Goal: Navigation & Orientation: Understand site structure

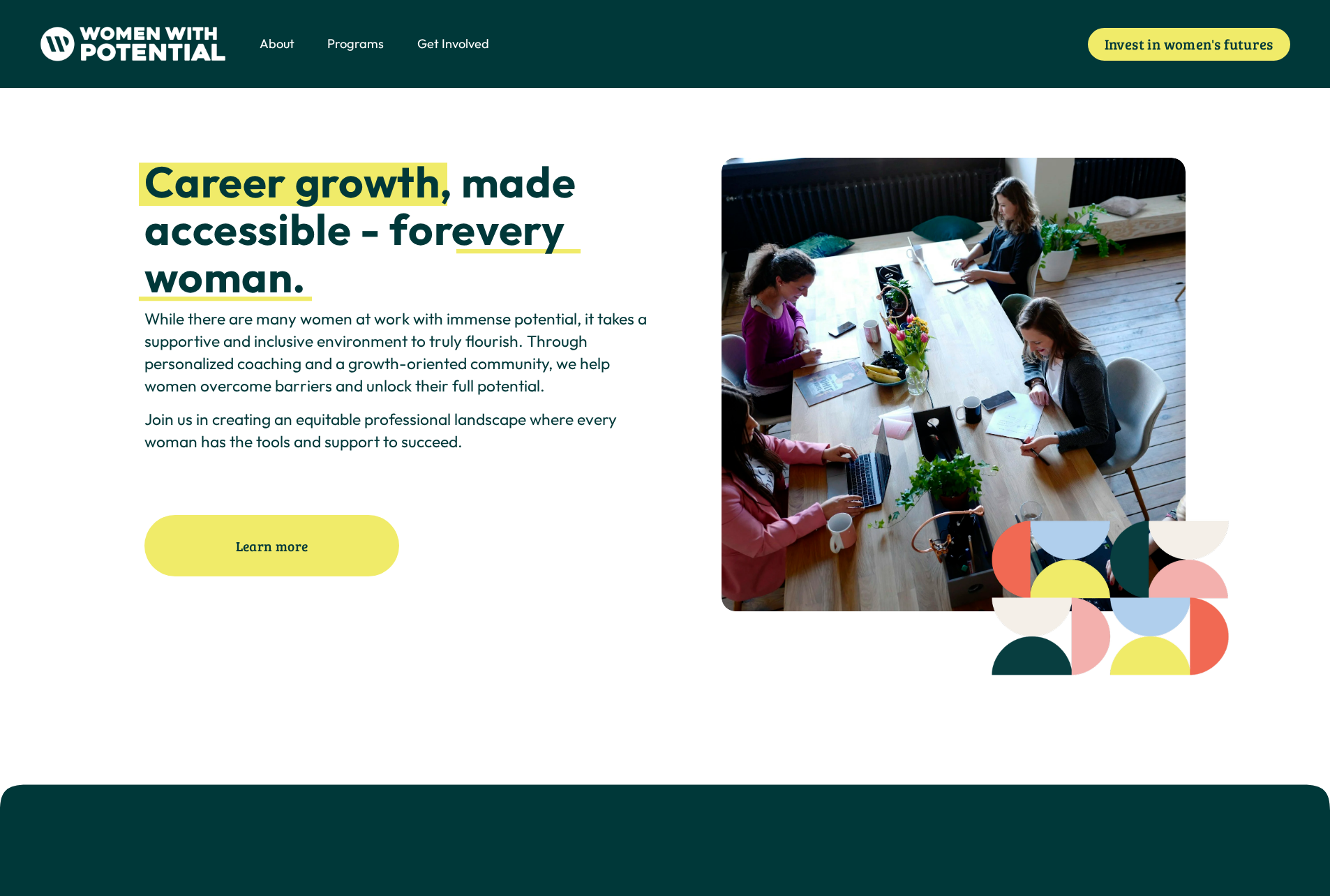
click at [274, 42] on span "About" at bounding box center [277, 44] width 35 height 18
click at [0, 0] on span "Vision & Values" at bounding box center [0, 0] width 0 height 0
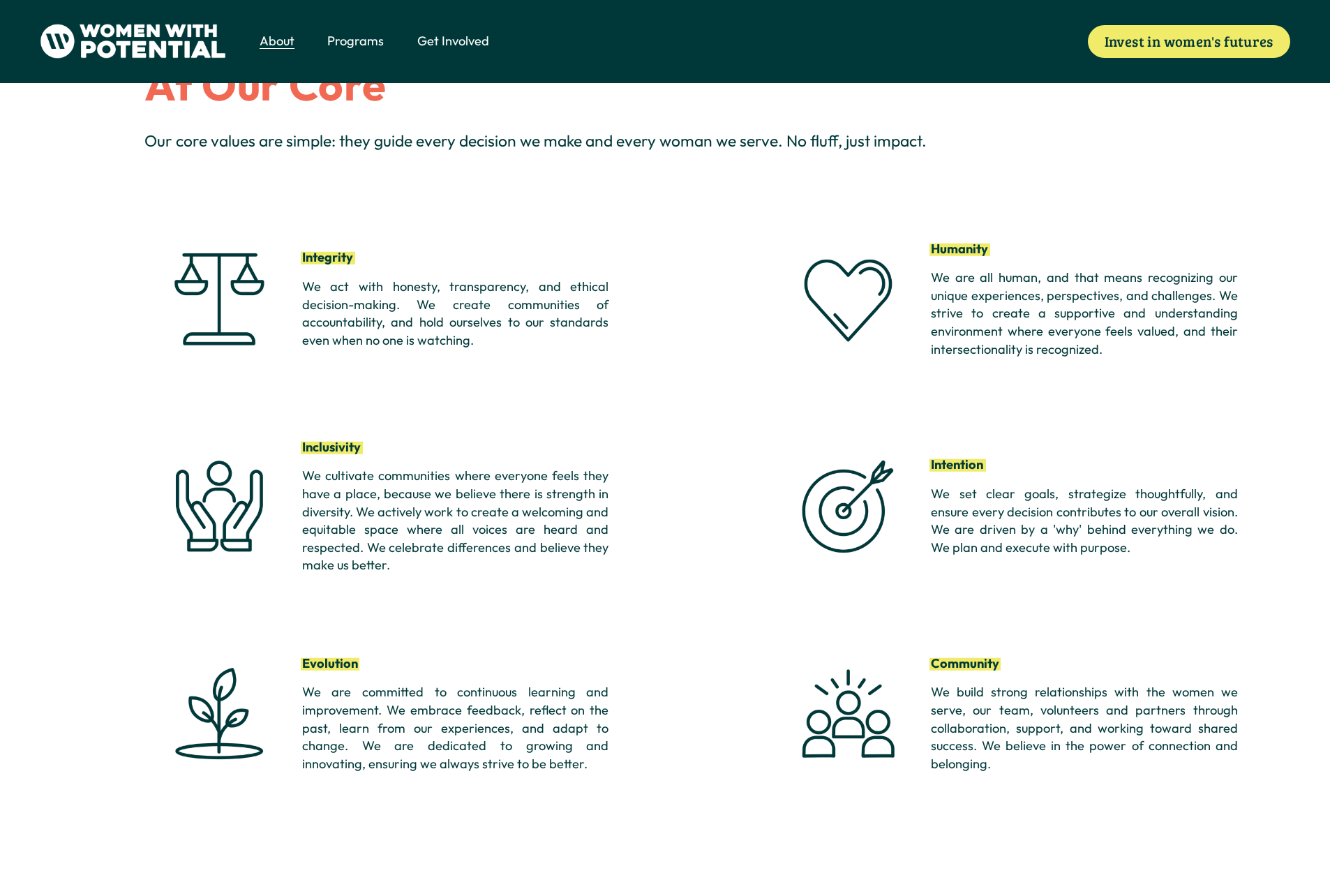
scroll to position [892, 0]
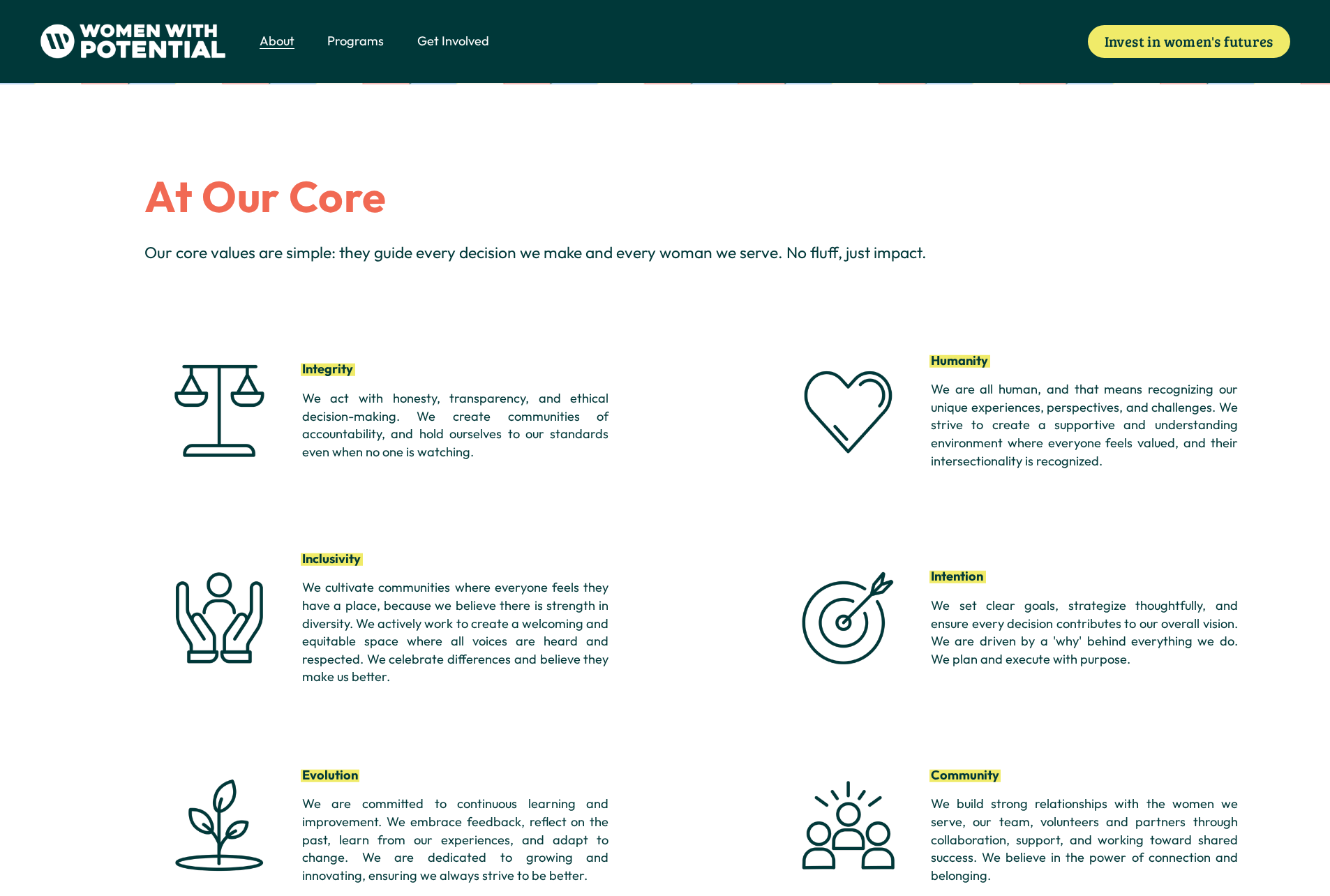
click at [0, 0] on span "Meet the Board" at bounding box center [0, 0] width 0 height 0
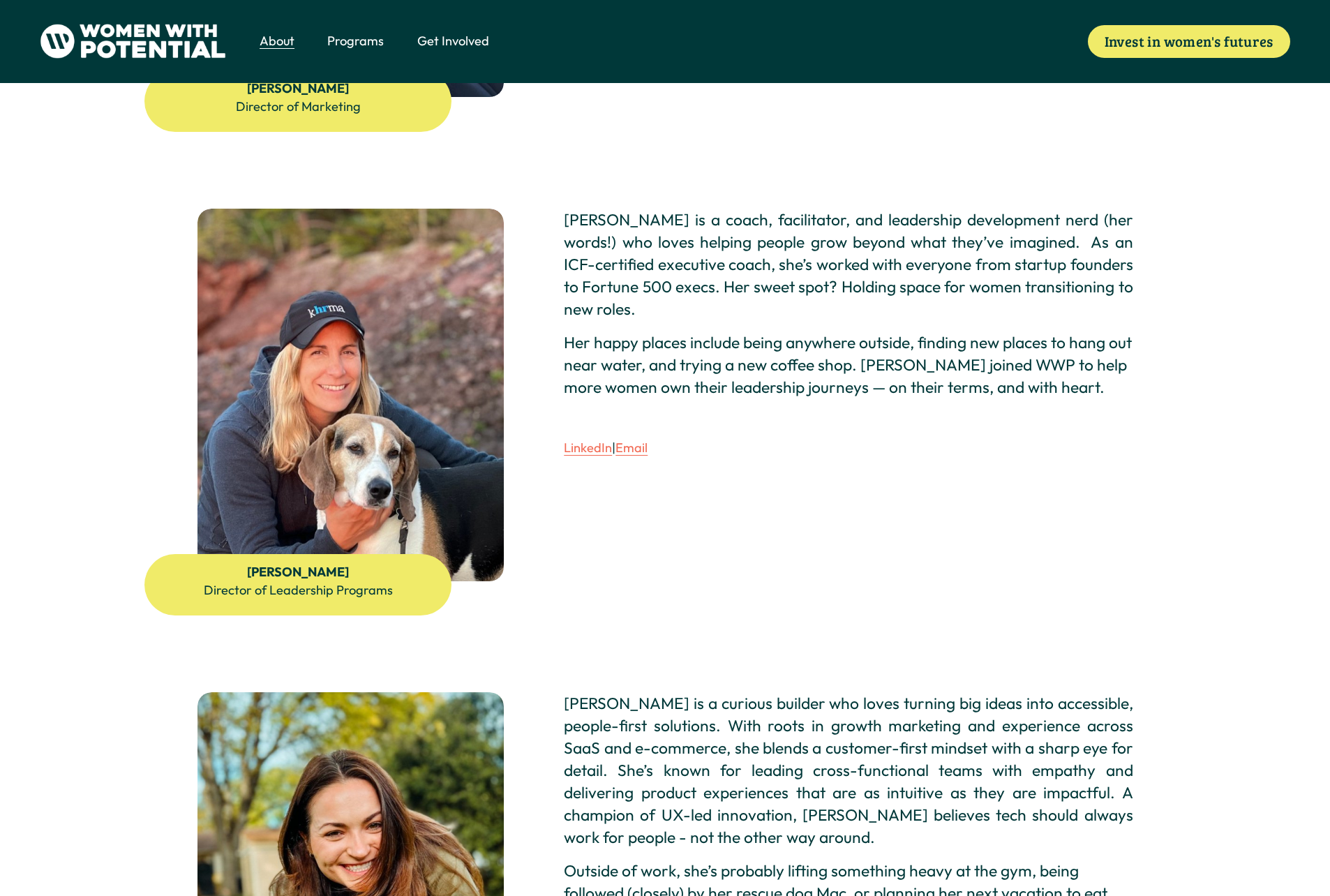
scroll to position [892, 0]
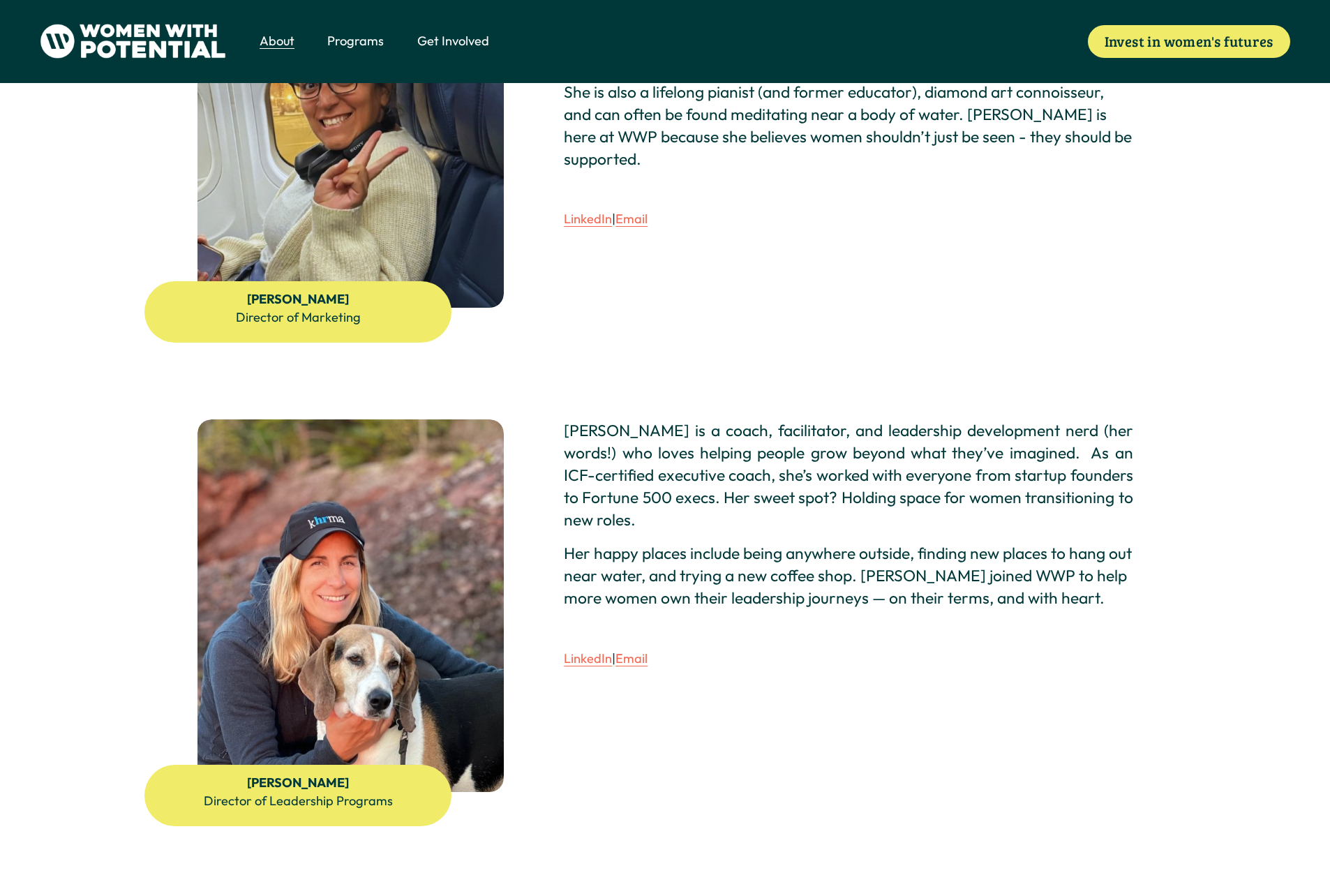
click at [0, 0] on span "The Table" at bounding box center [0, 0] width 0 height 0
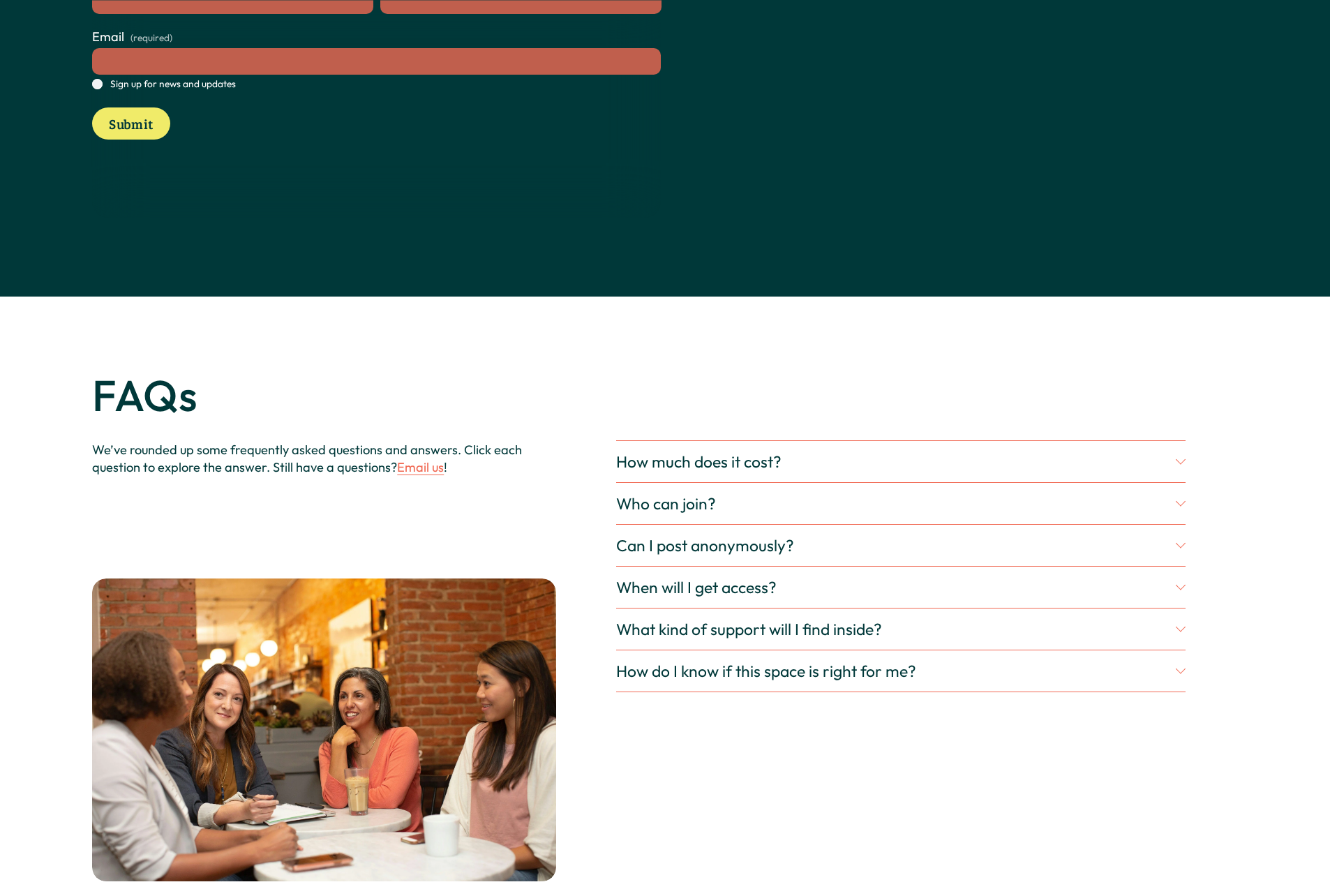
scroll to position [4257, 0]
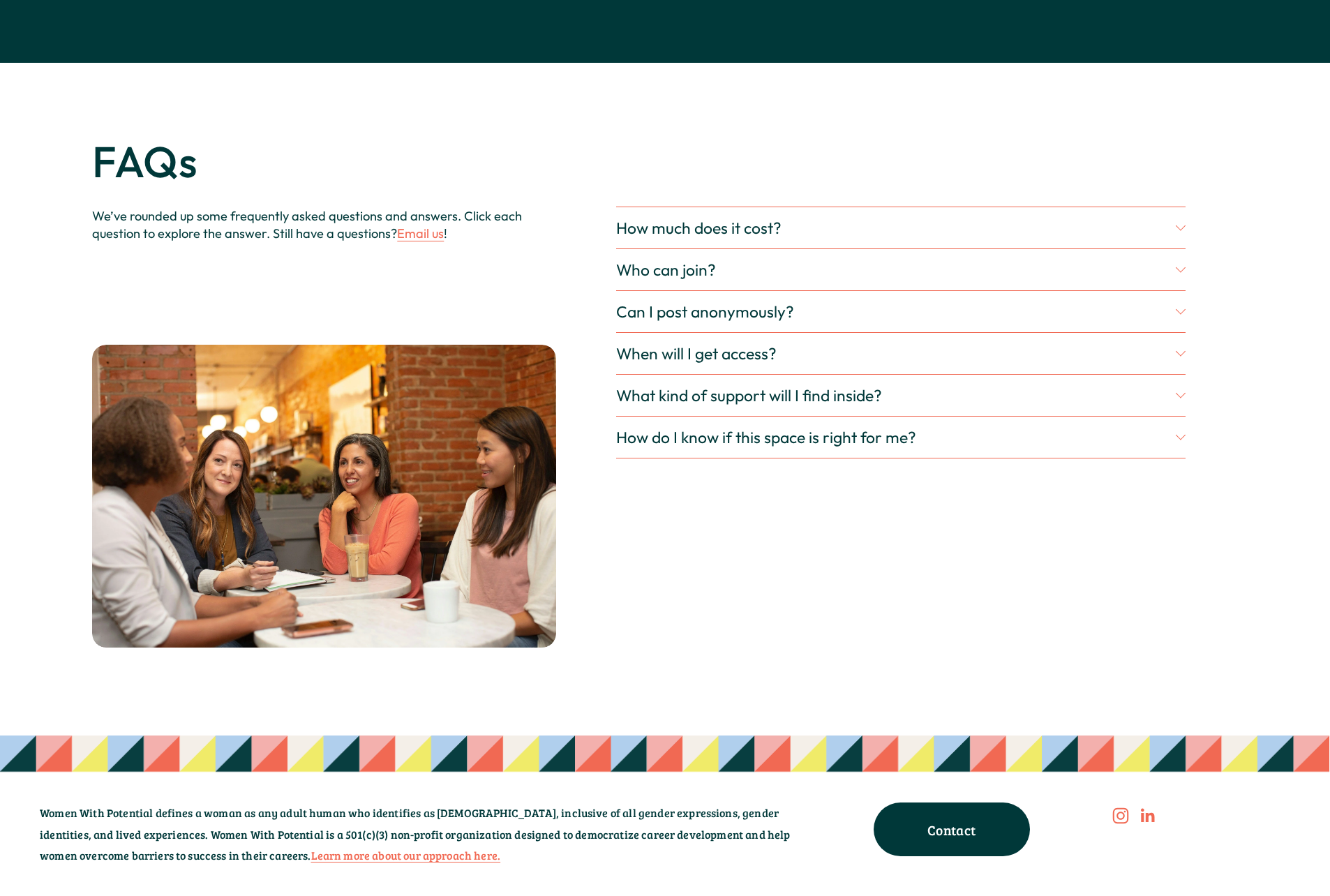
click at [1174, 238] on span "How much does it cost?" at bounding box center [895, 228] width 559 height 20
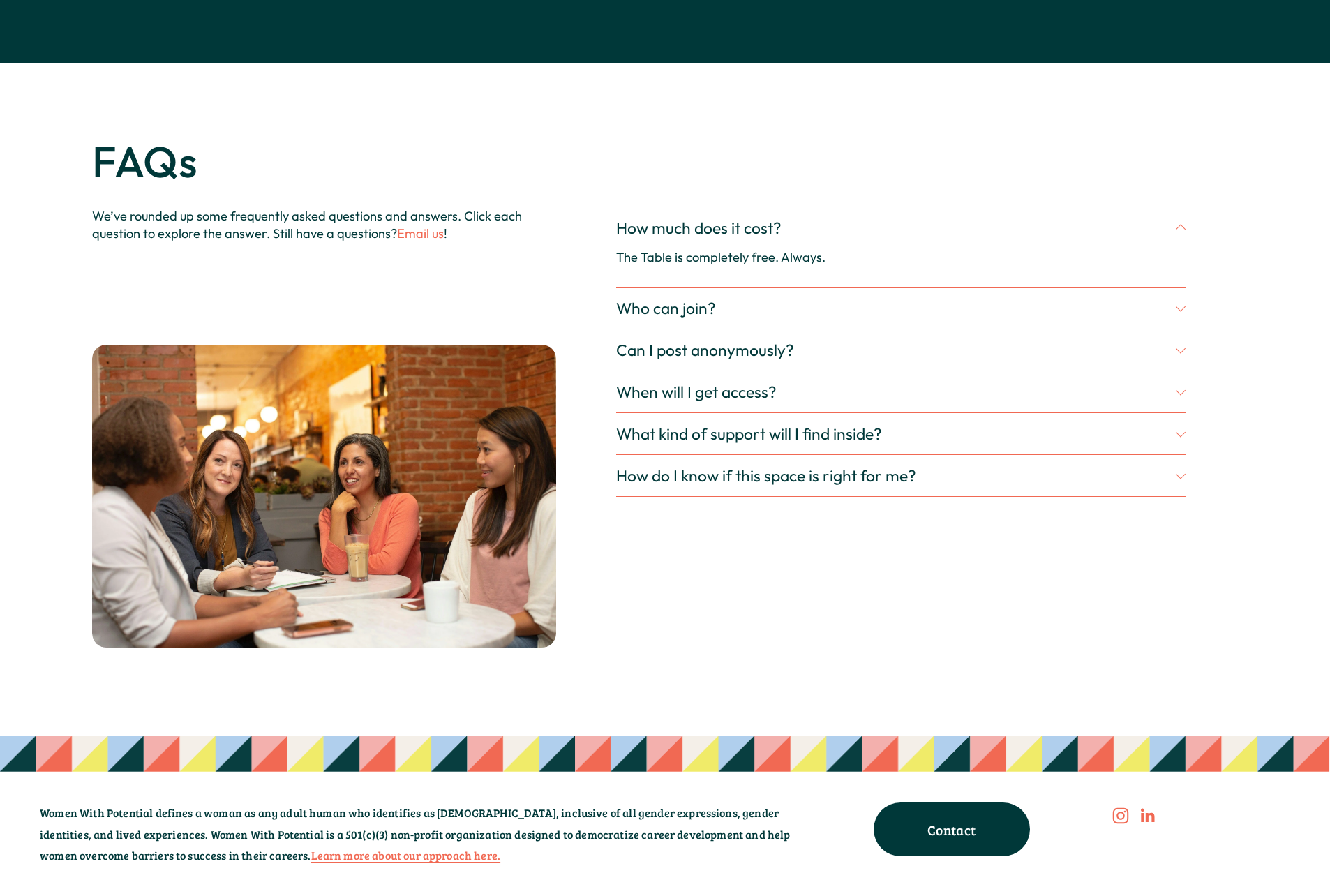
click at [1179, 311] on div at bounding box center [1180, 306] width 10 height 10
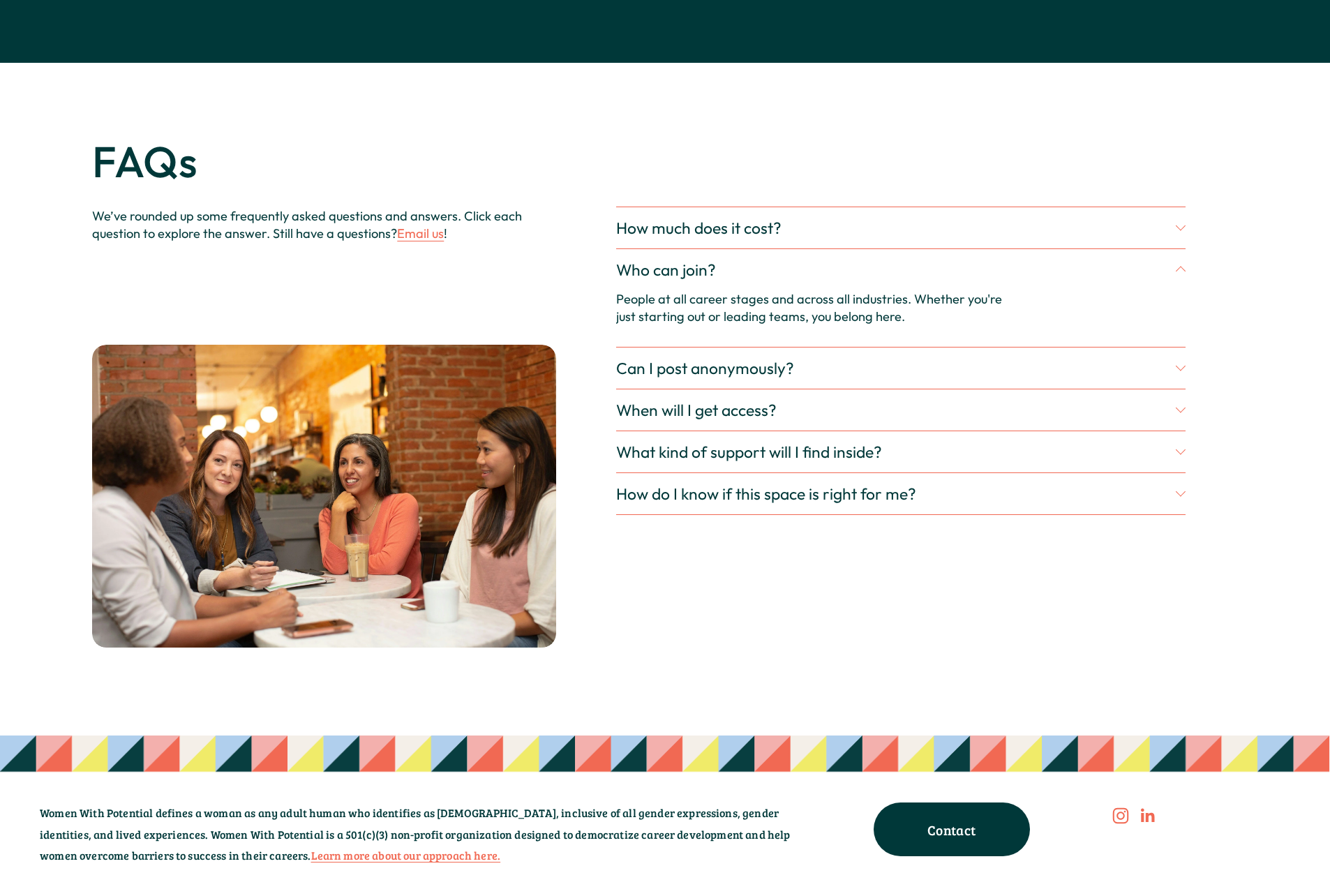
click at [1174, 378] on span "Can I post anonymously?" at bounding box center [895, 368] width 559 height 20
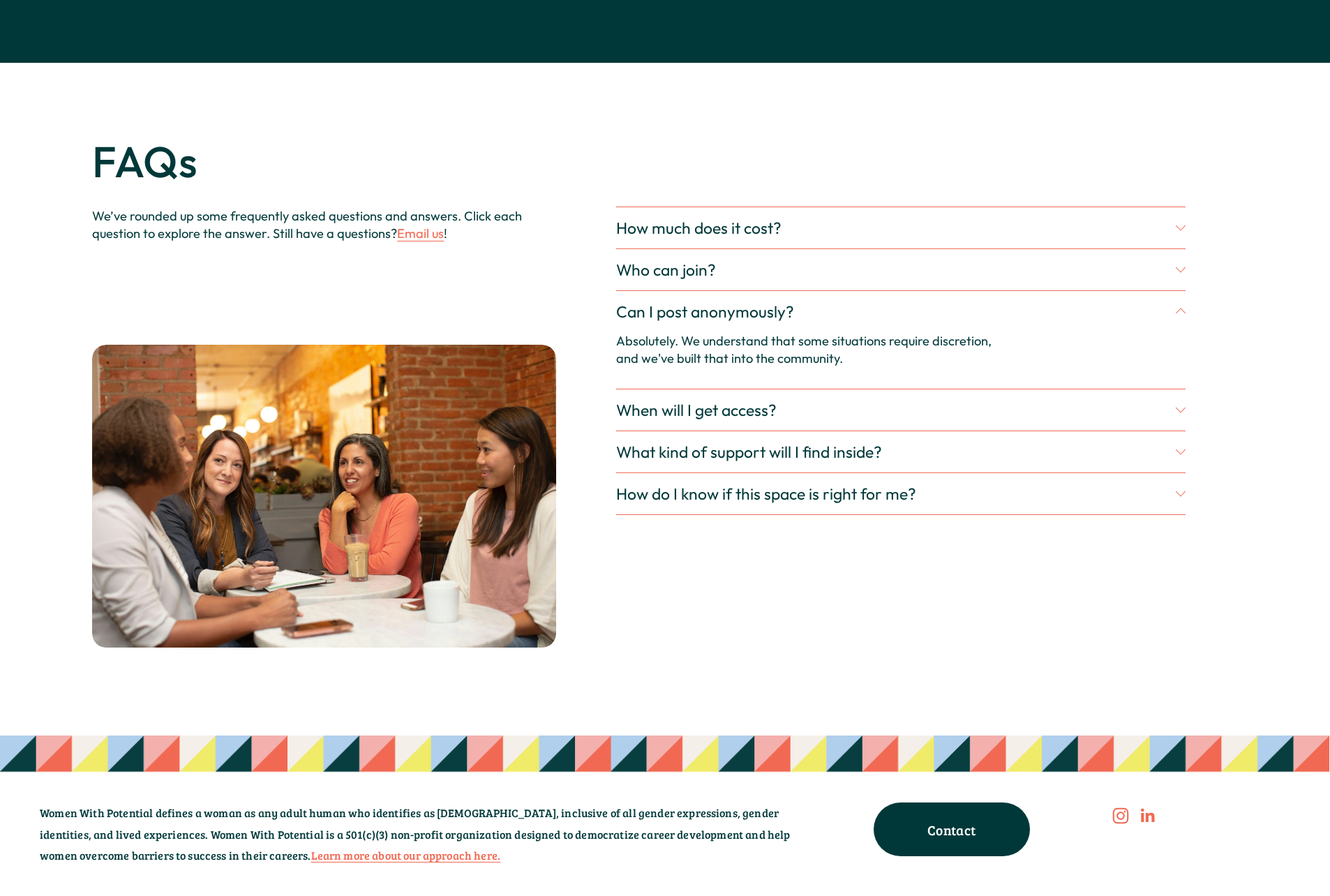
click at [1185, 415] on div at bounding box center [1180, 409] width 10 height 10
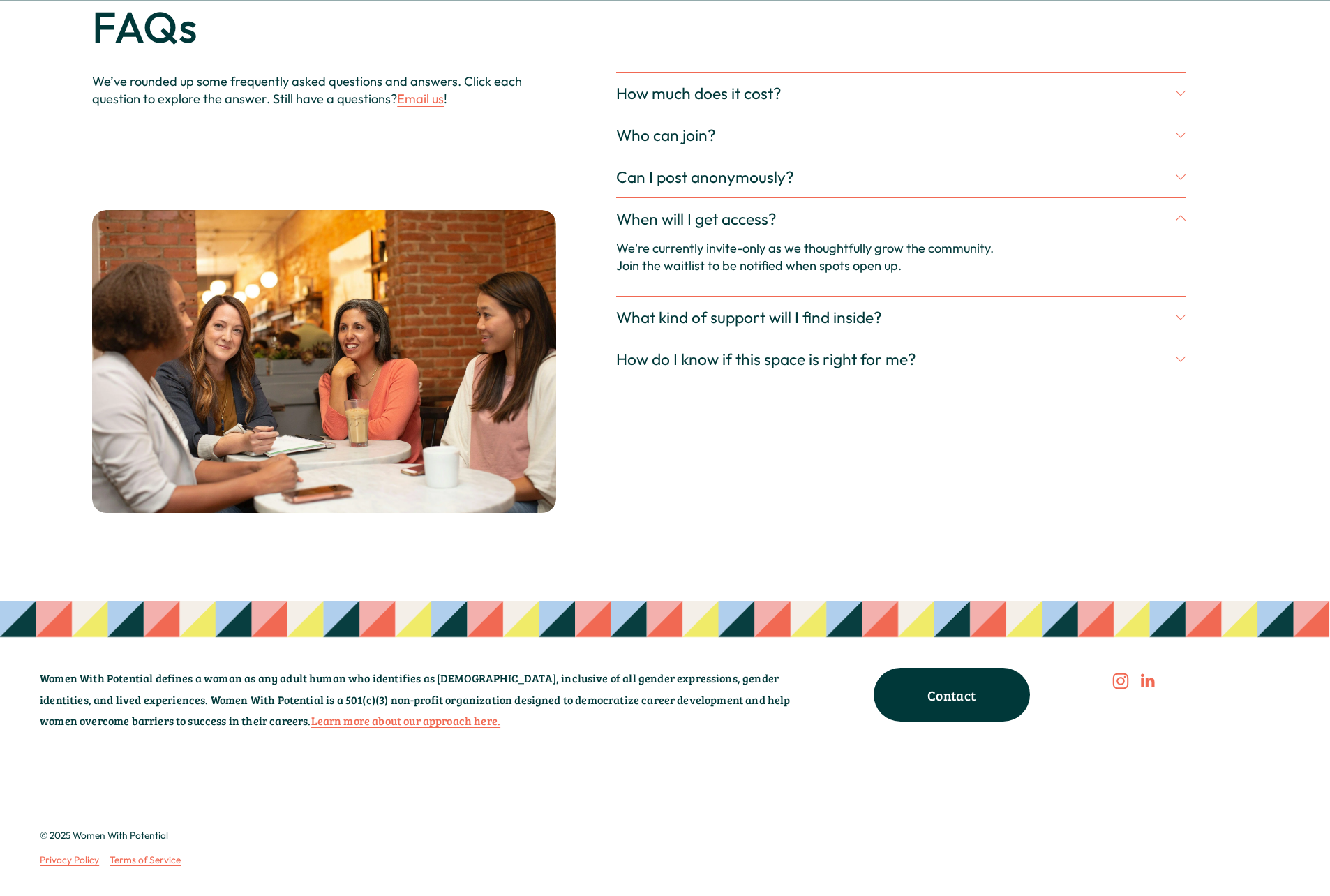
scroll to position [4396, 0]
click at [1181, 321] on div at bounding box center [1180, 316] width 10 height 10
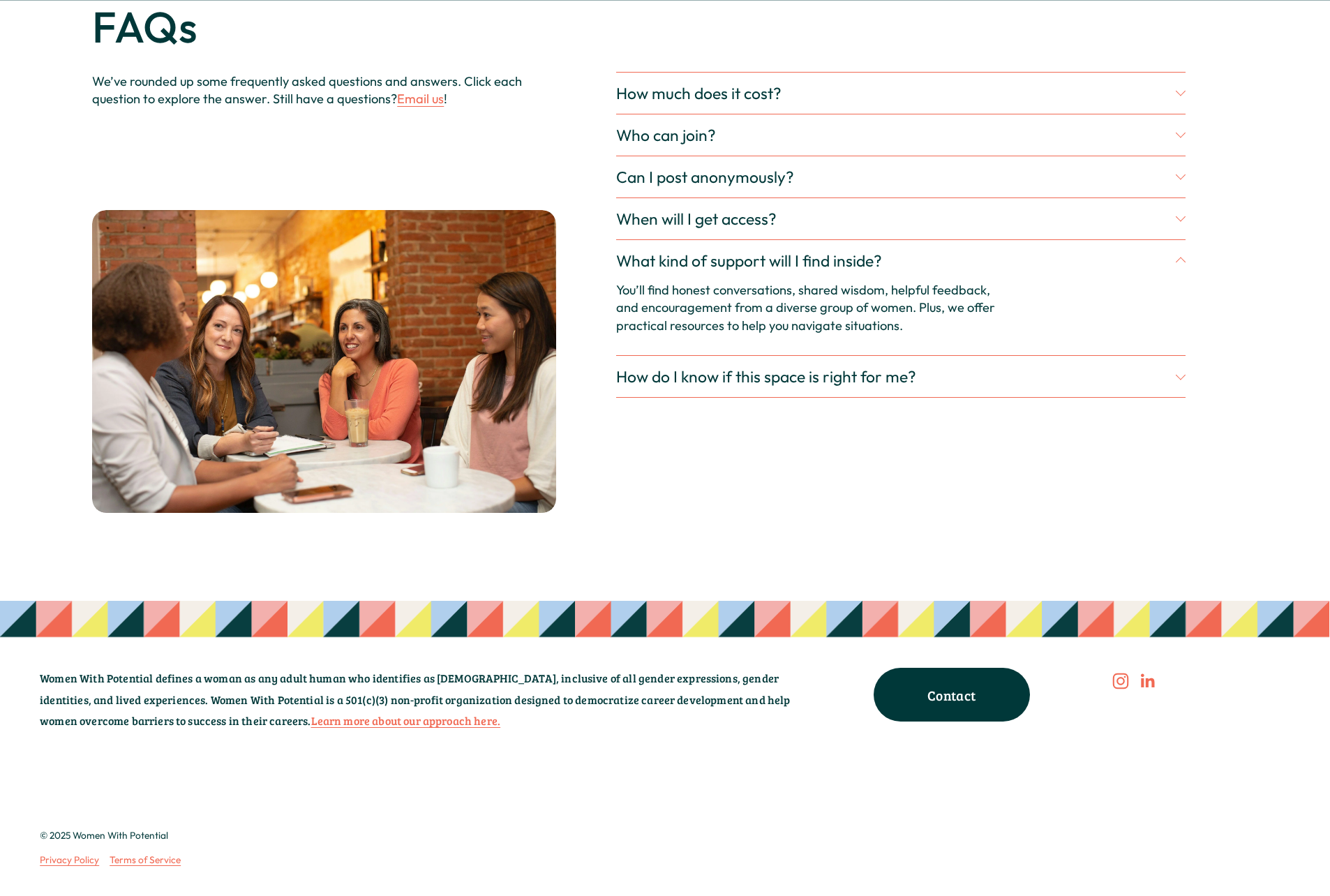
click at [1171, 386] on span "How do I know if this space is right for me?" at bounding box center [895, 376] width 559 height 20
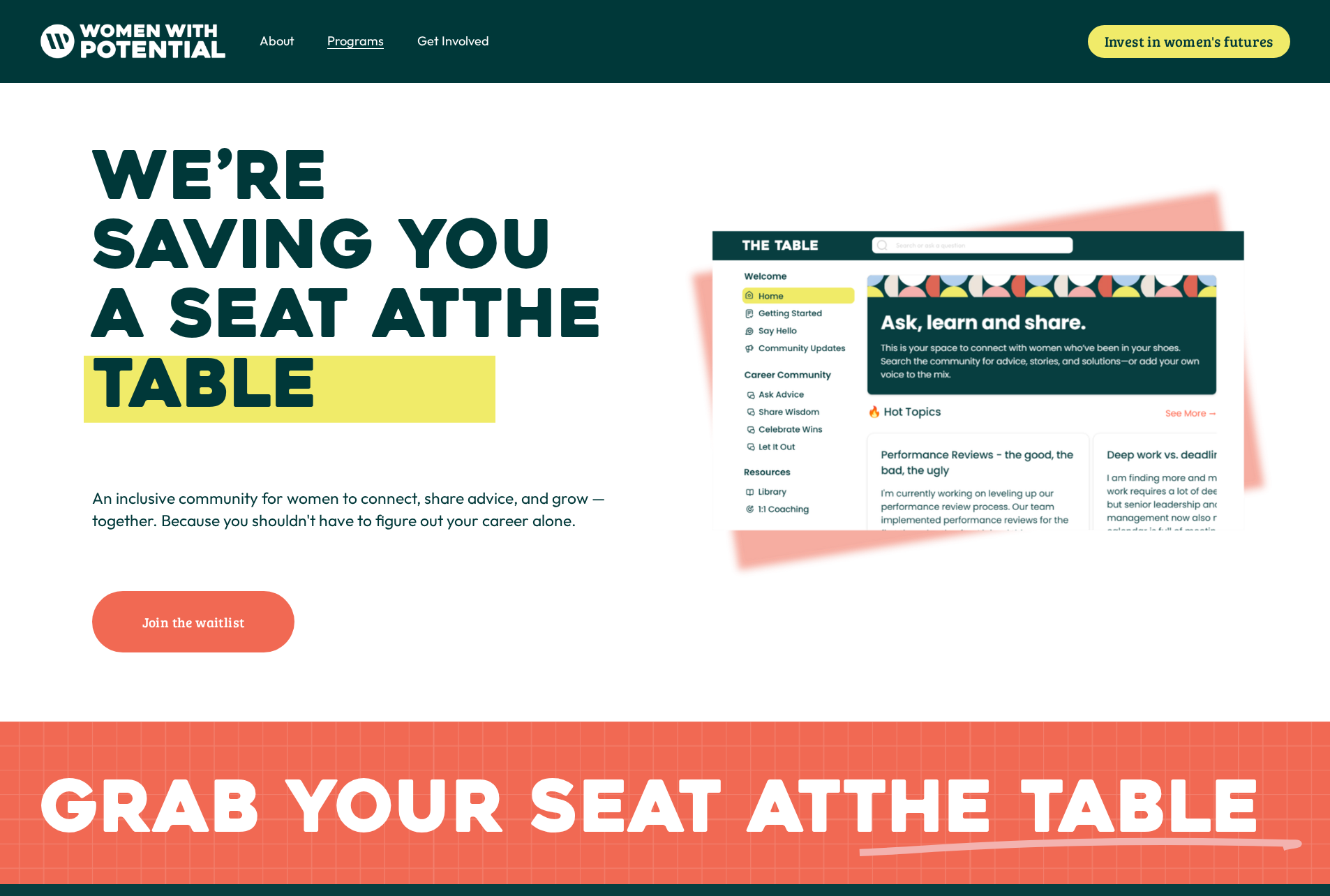
scroll to position [0, 0]
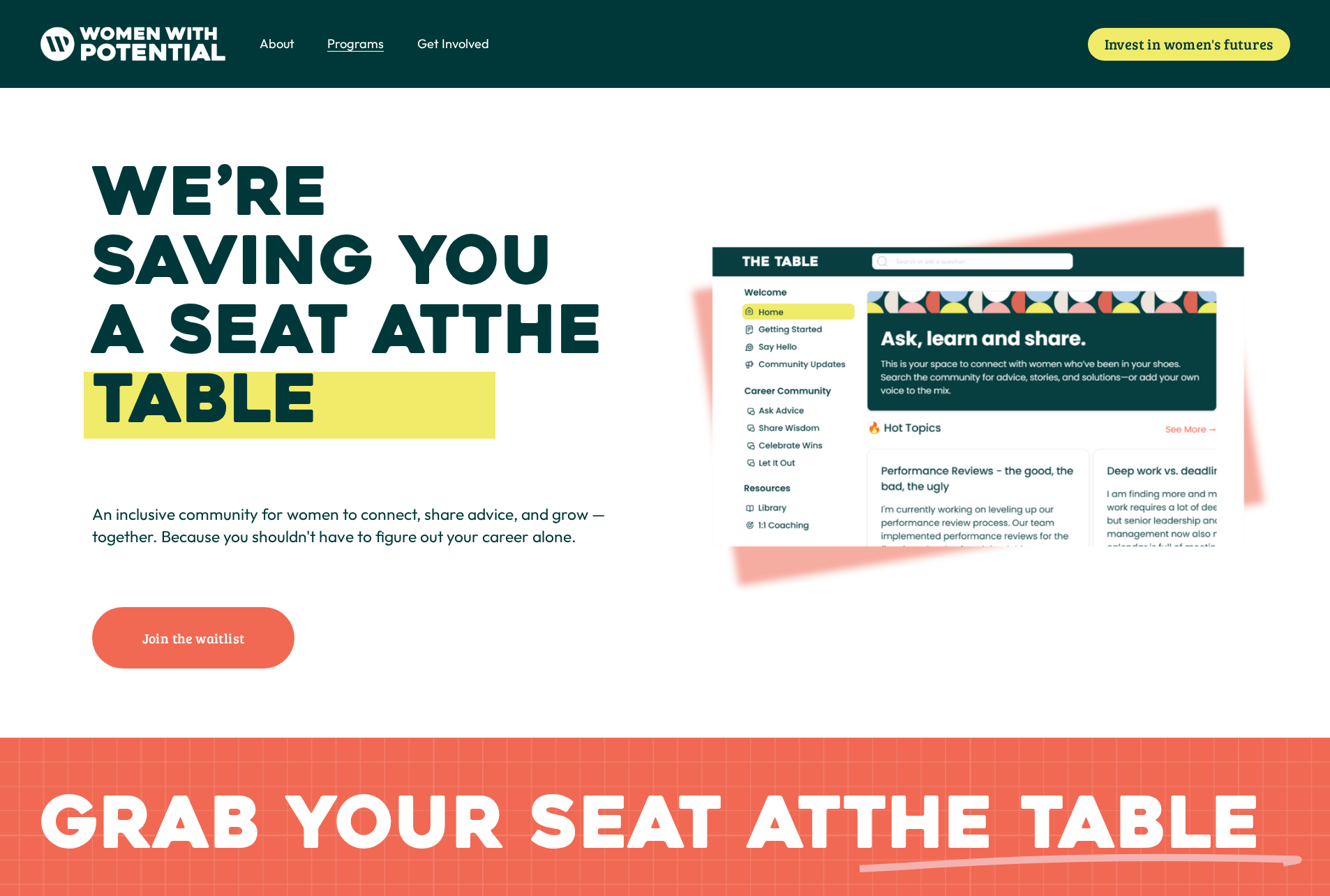
click at [0, 0] on span "Vision & Values" at bounding box center [0, 0] width 0 height 0
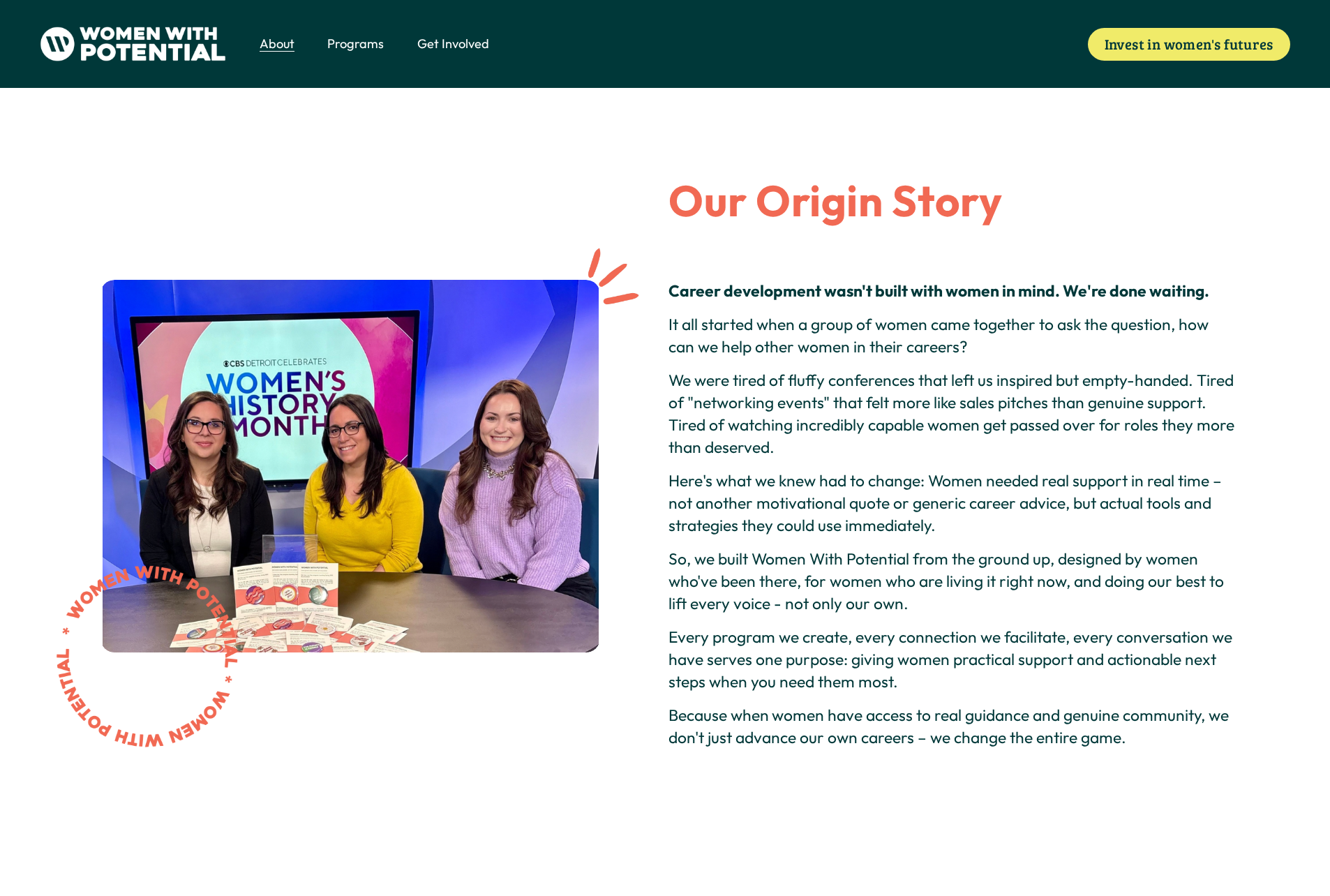
click at [448, 43] on span "Get Involved" at bounding box center [453, 44] width 72 height 18
click at [444, 43] on span "Get Involved" at bounding box center [453, 44] width 72 height 18
click at [0, 0] on span "1:1 Coaching" at bounding box center [0, 0] width 0 height 0
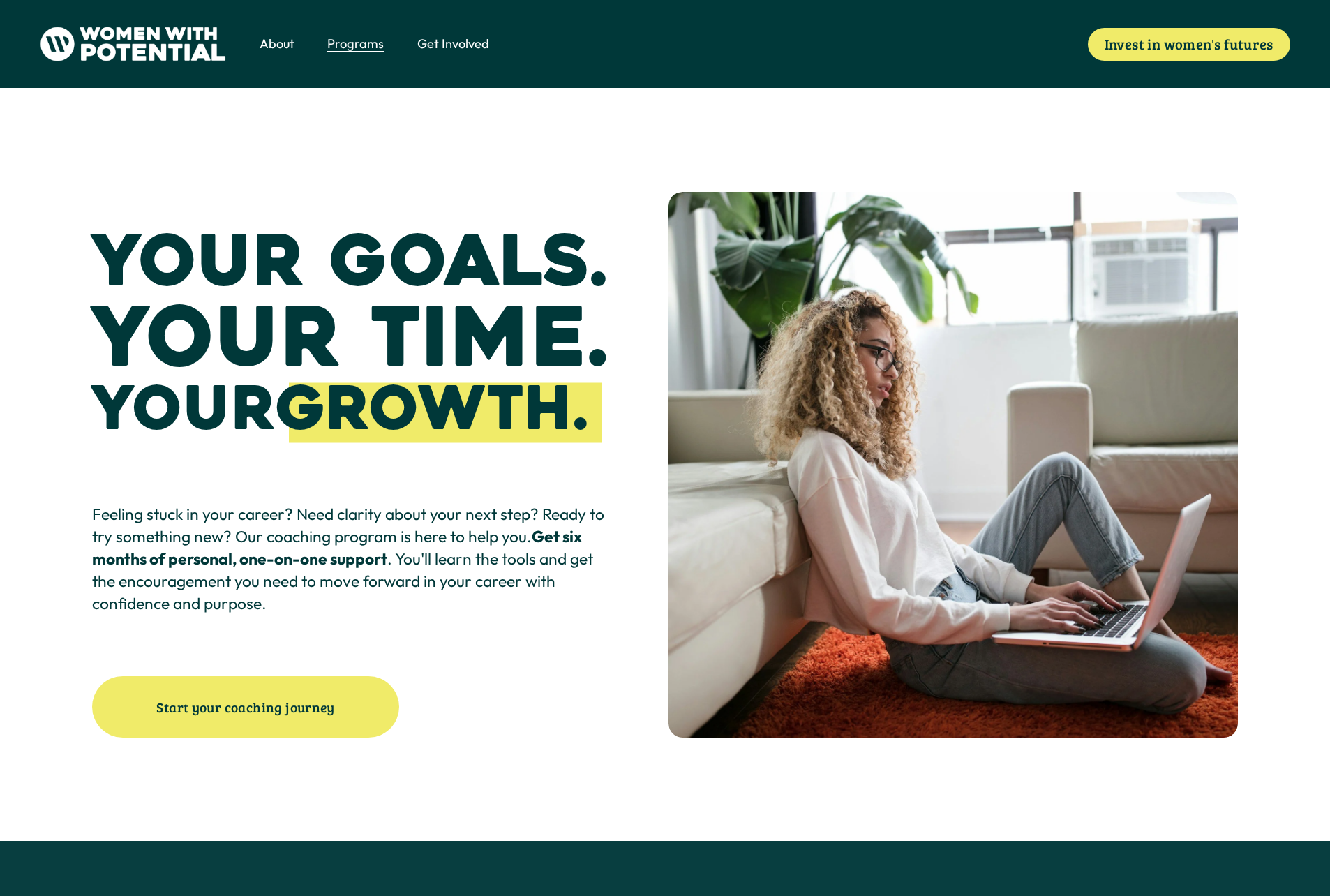
click at [0, 0] on span "Volunteer" at bounding box center [0, 0] width 0 height 0
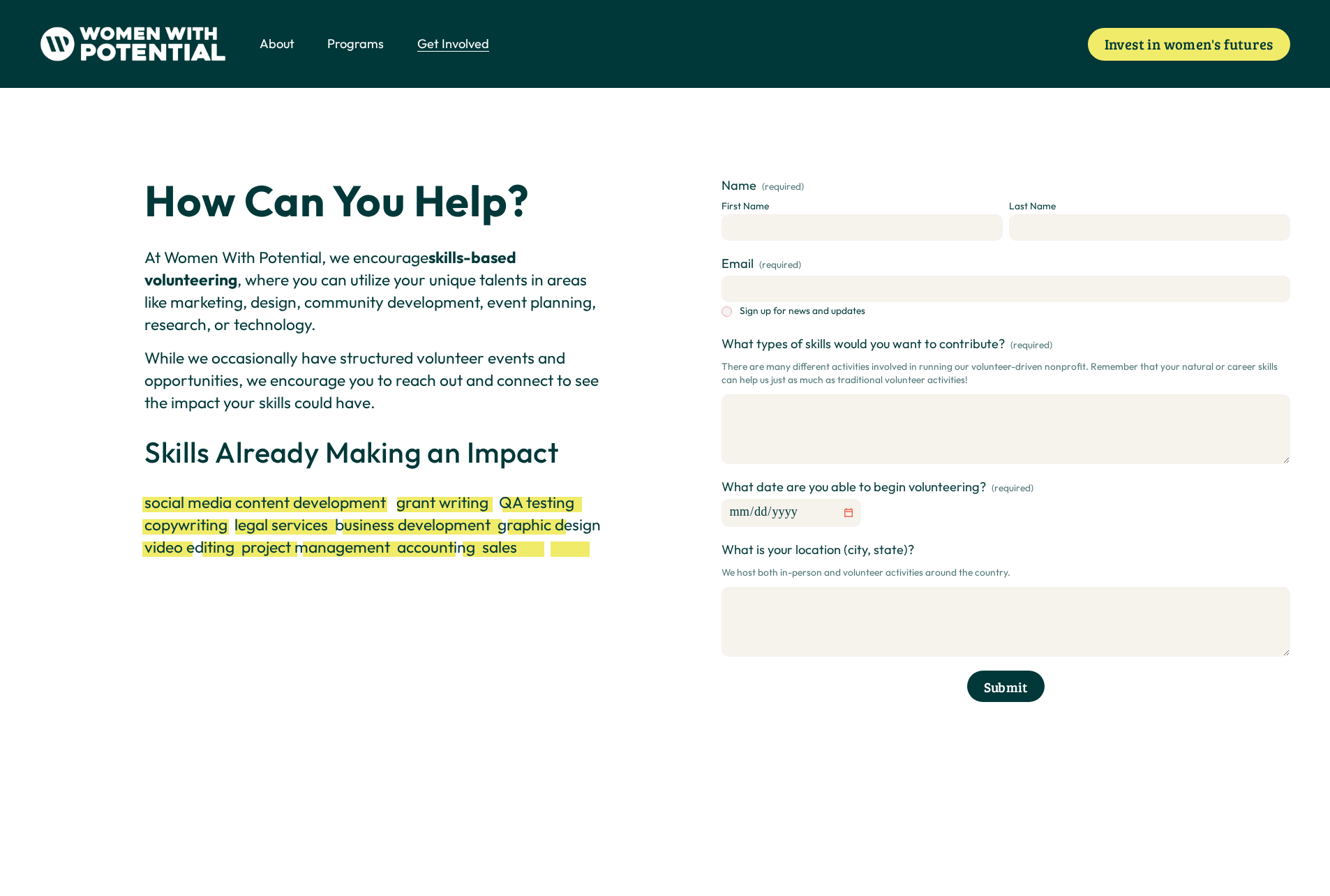
click at [0, 0] on span "Donate" at bounding box center [0, 0] width 0 height 0
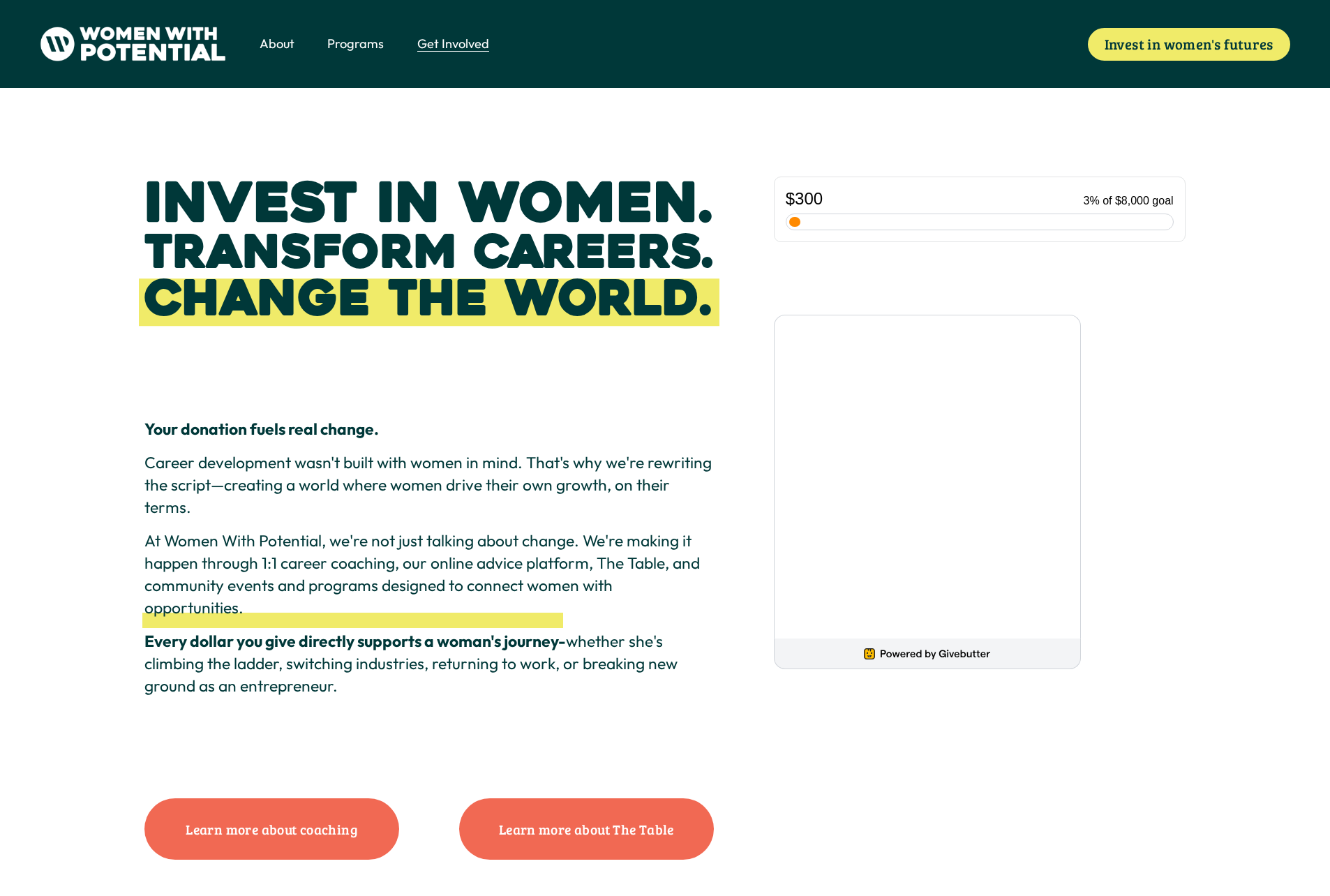
click at [0, 0] on span "Coach" at bounding box center [0, 0] width 0 height 0
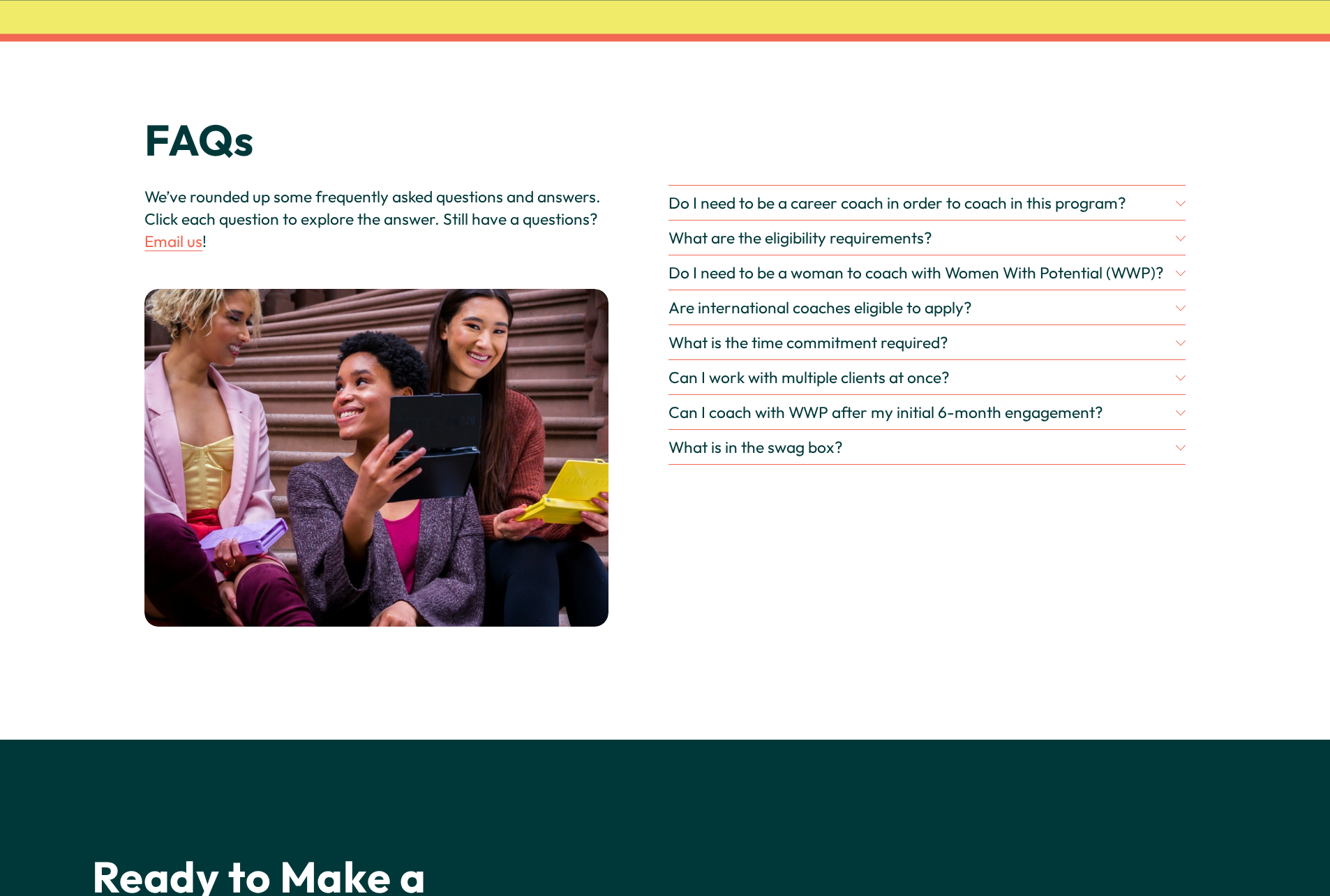
scroll to position [5164, 0]
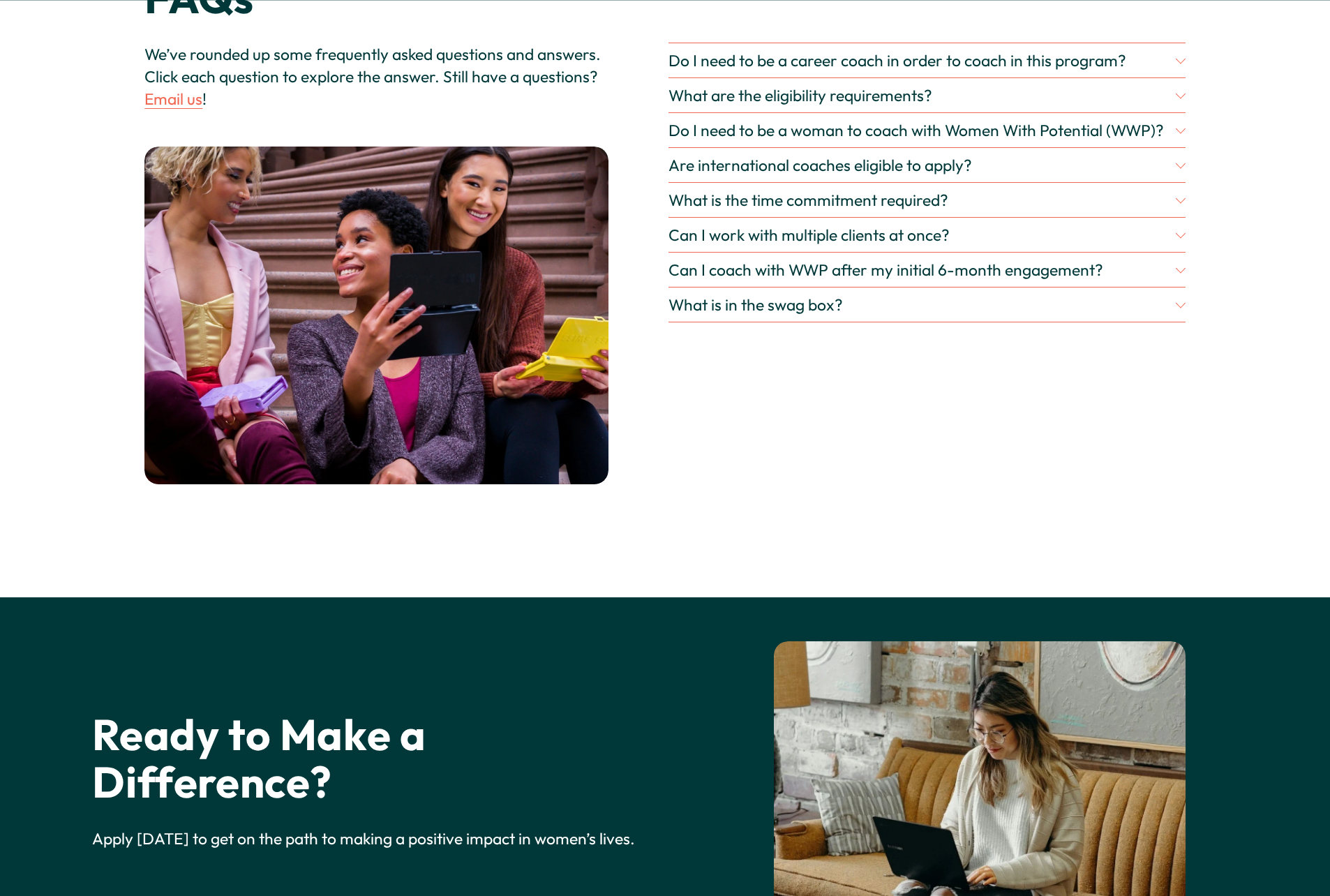
click at [1179, 273] on div at bounding box center [1180, 267] width 10 height 10
click at [1184, 378] on button "What is in the swag box?" at bounding box center [927, 361] width 517 height 34
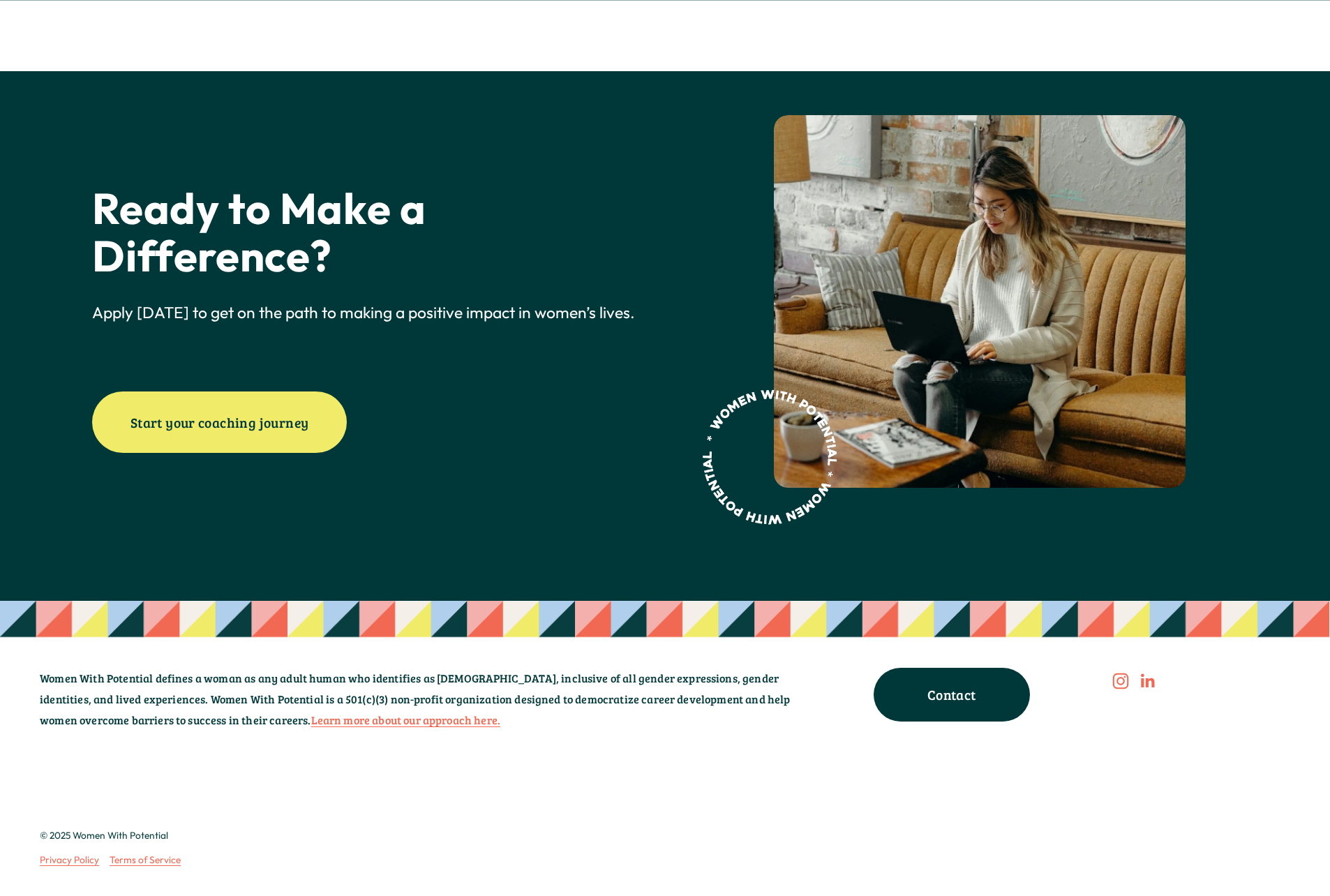
scroll to position [5767, 0]
click at [311, 723] on link "Learn more about our approach here." at bounding box center [406, 720] width 190 height 21
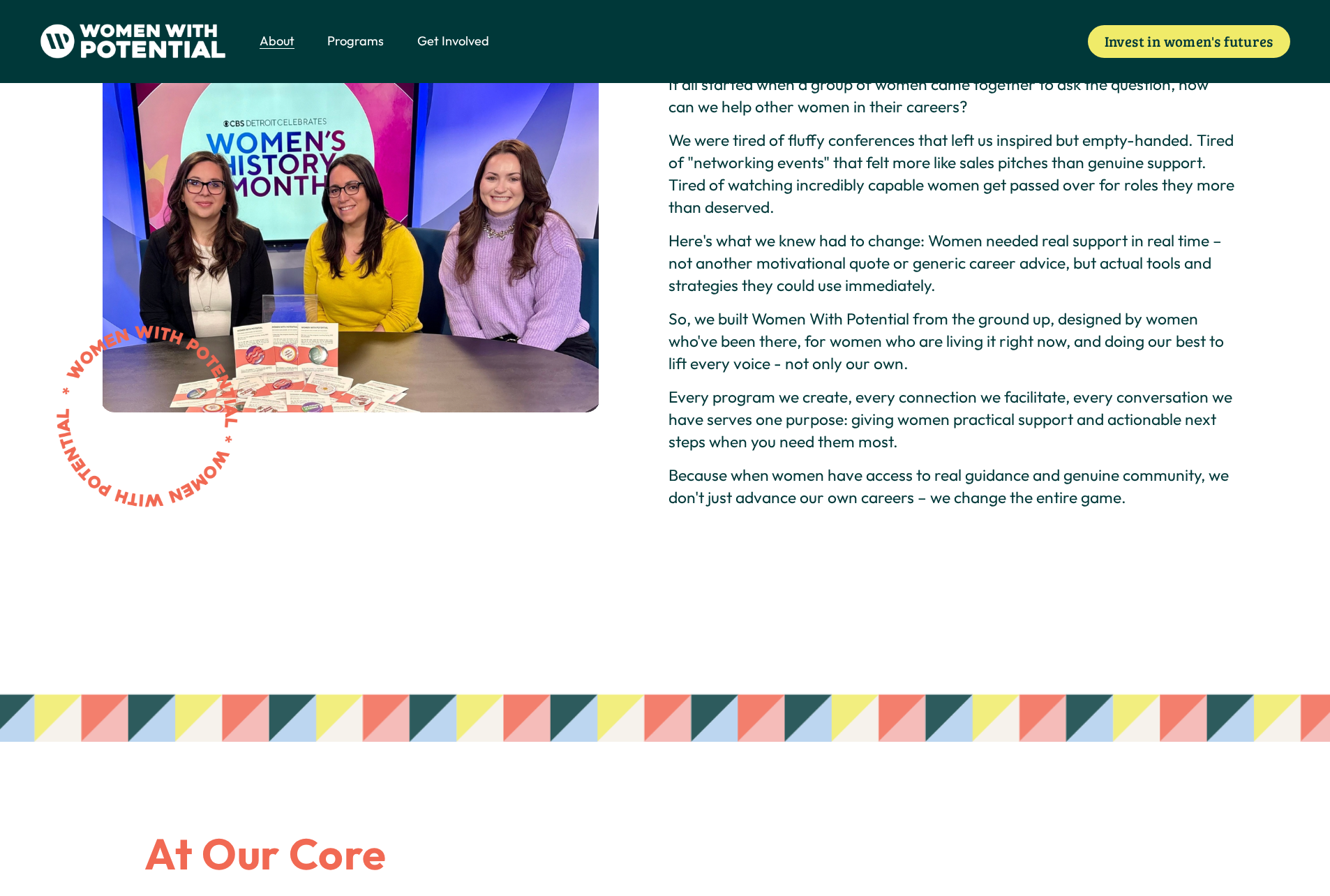
scroll to position [54, 0]
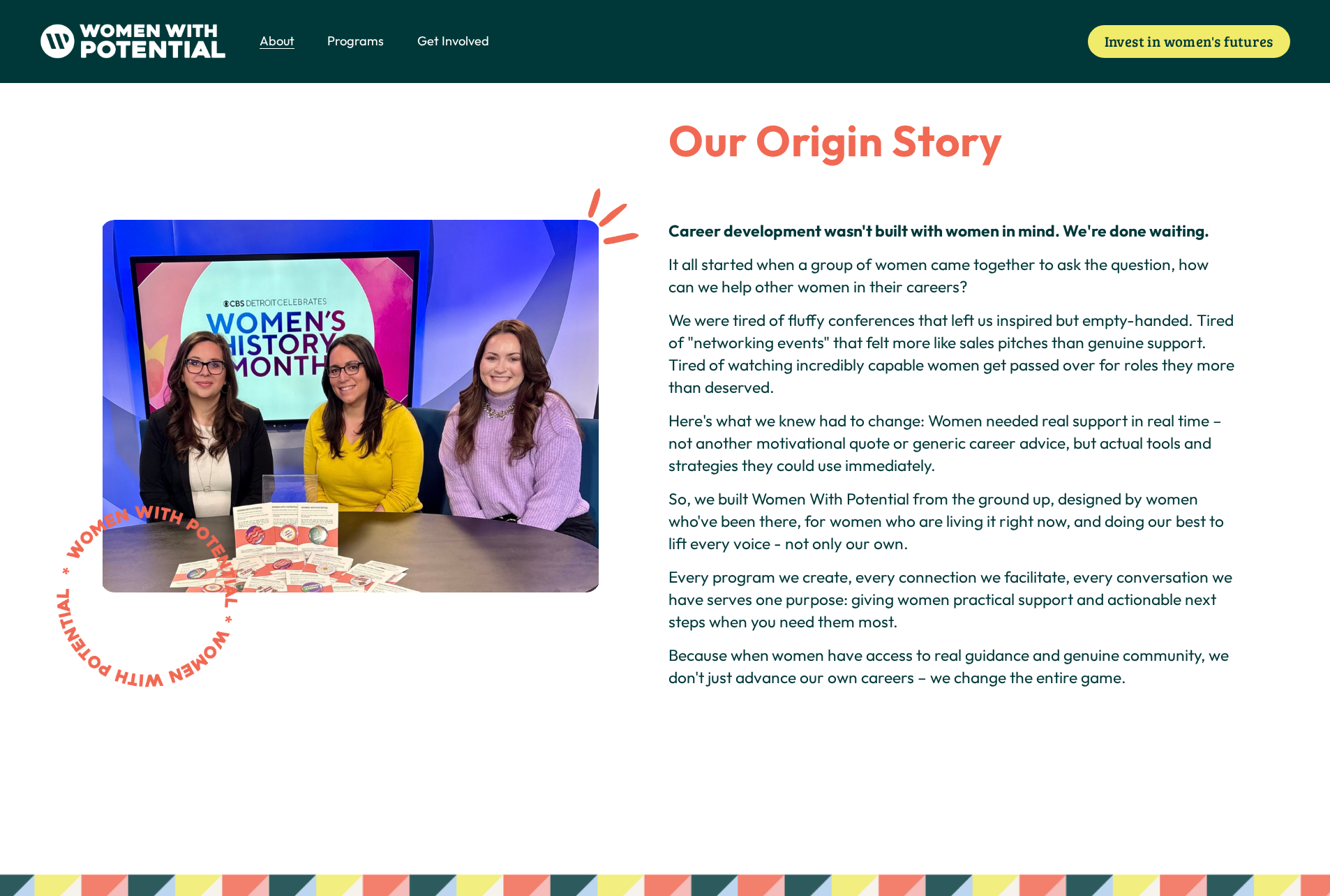
click at [0, 0] on span "Meet the Board" at bounding box center [0, 0] width 0 height 0
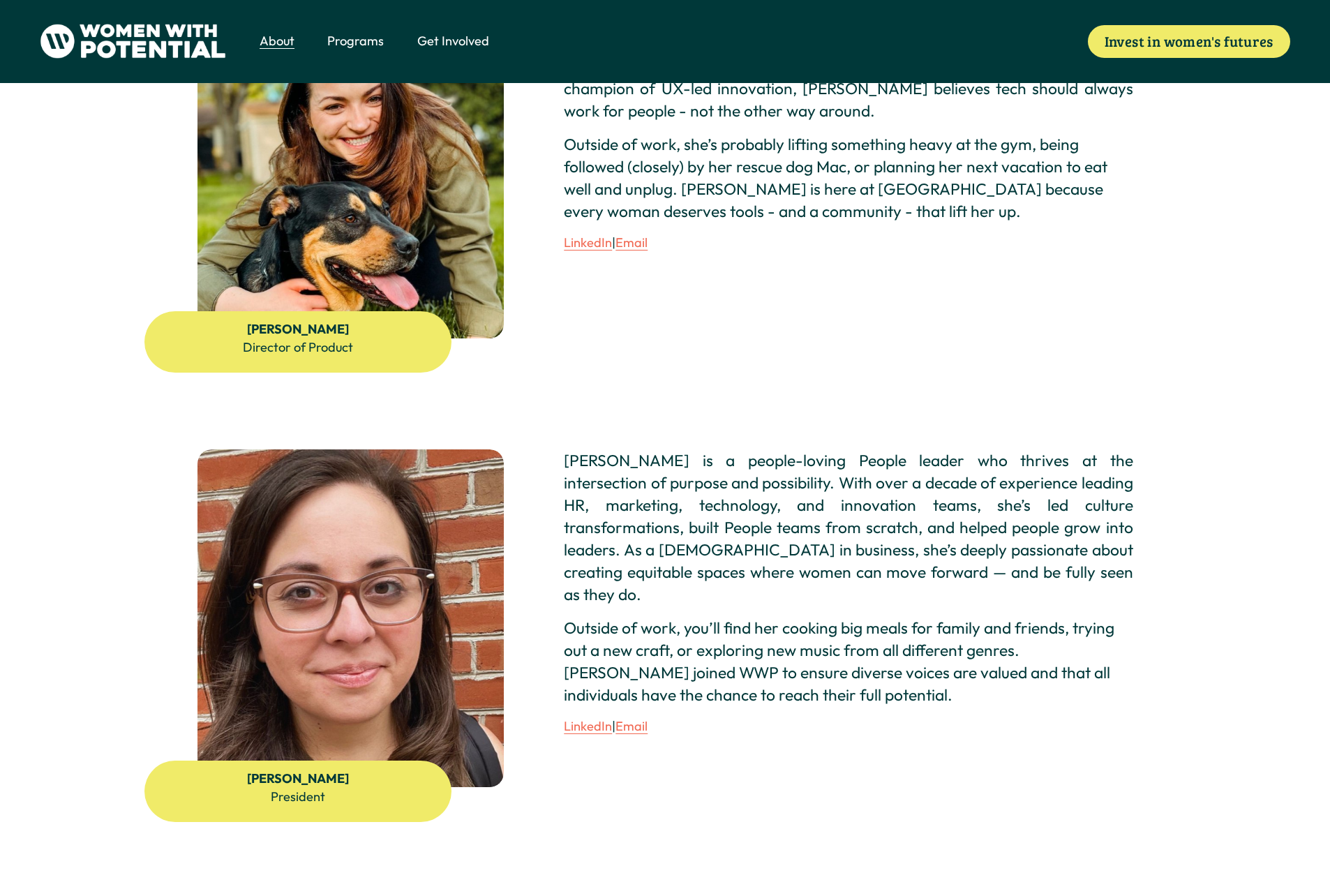
scroll to position [1660, 0]
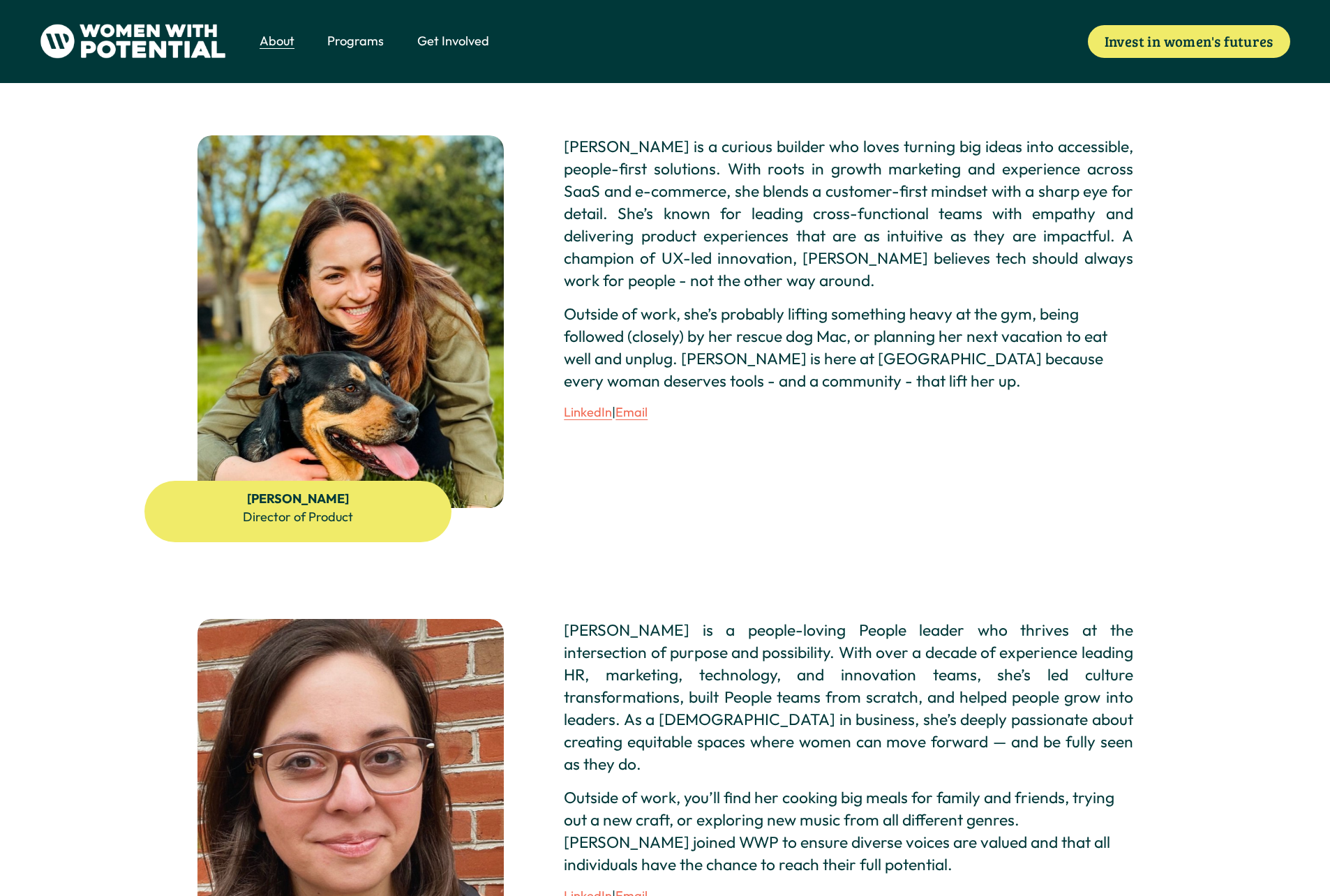
click at [0, 0] on span "Vision & Values" at bounding box center [0, 0] width 0 height 0
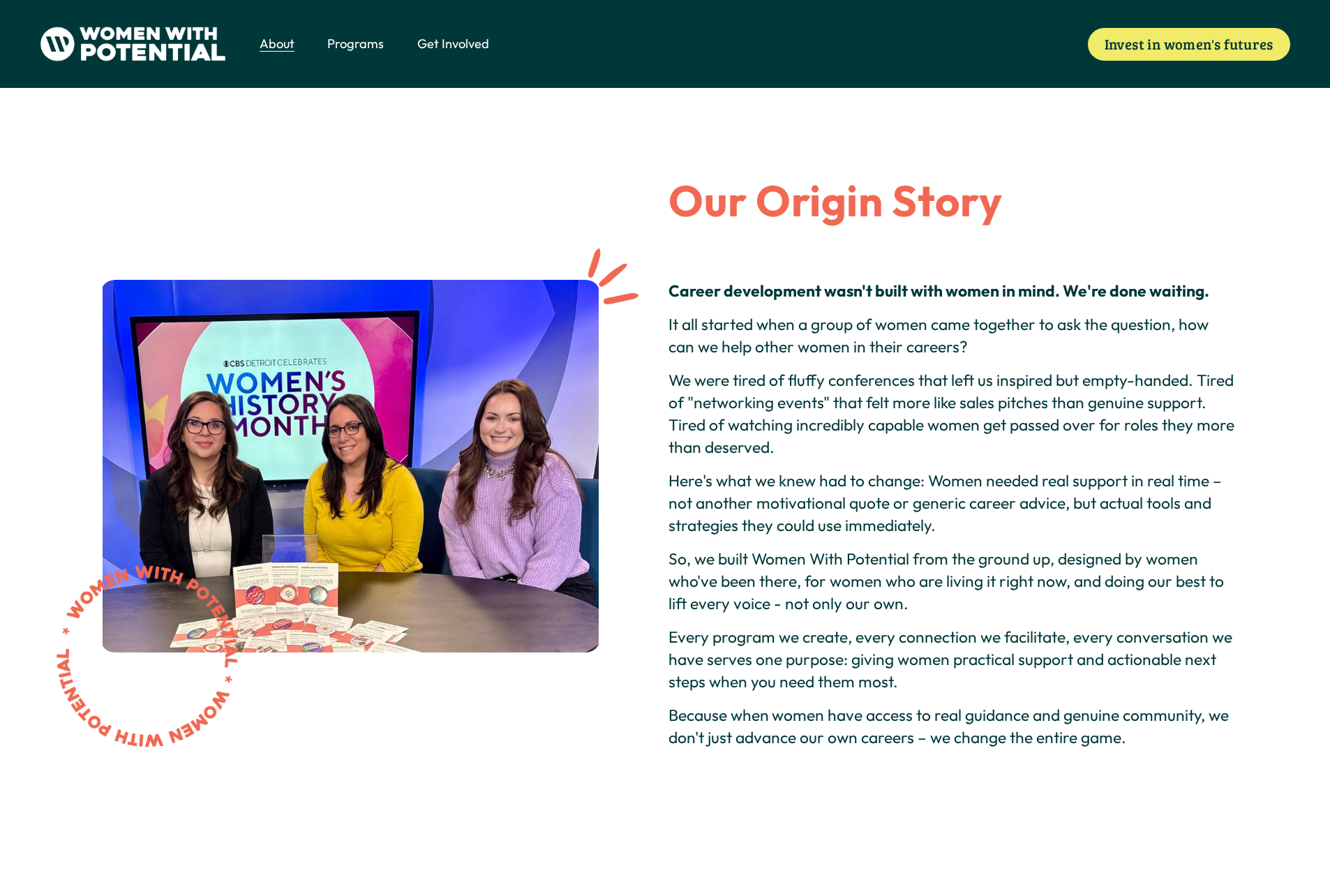
click at [0, 0] on span "Meet the Board" at bounding box center [0, 0] width 0 height 0
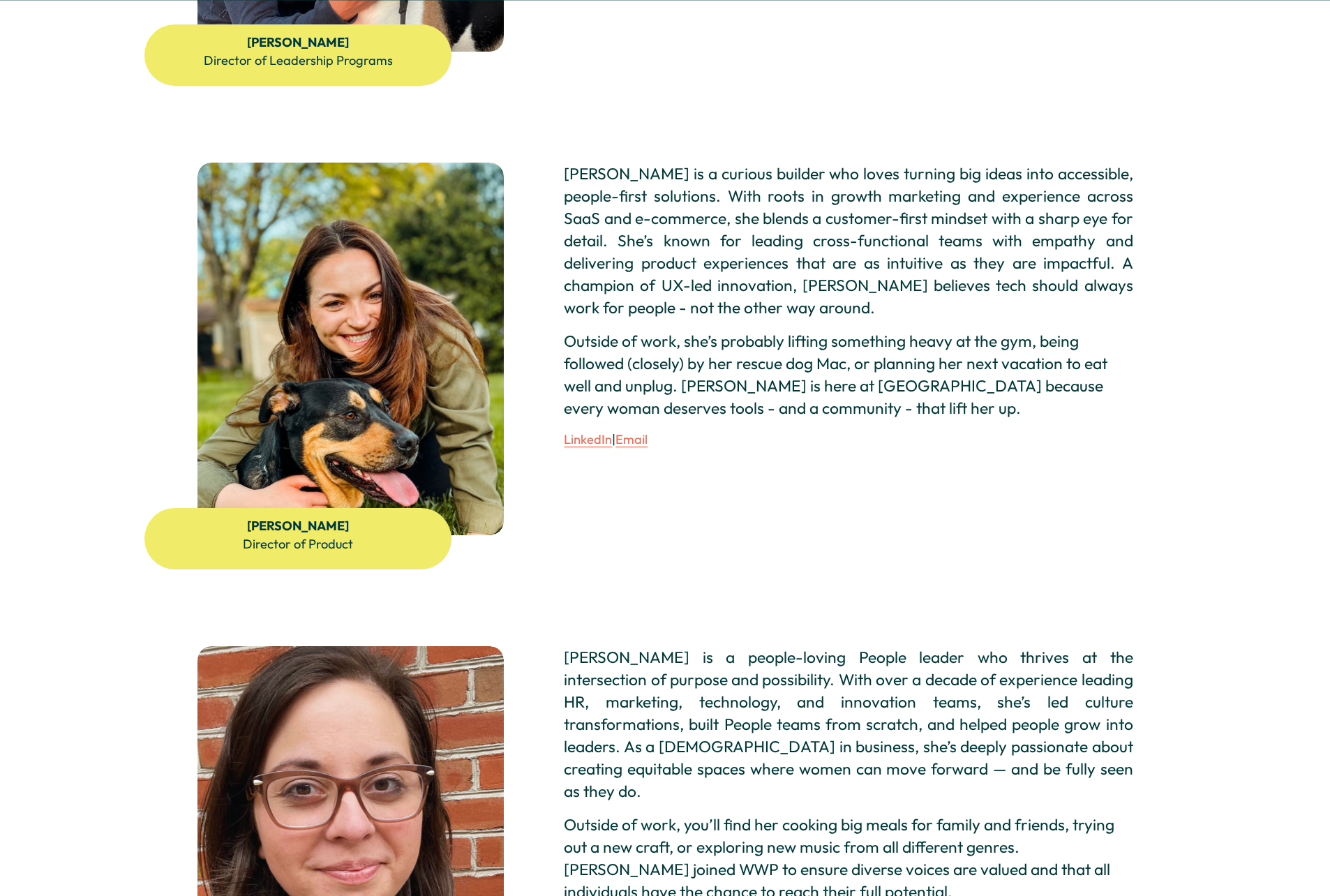
scroll to position [1814, 0]
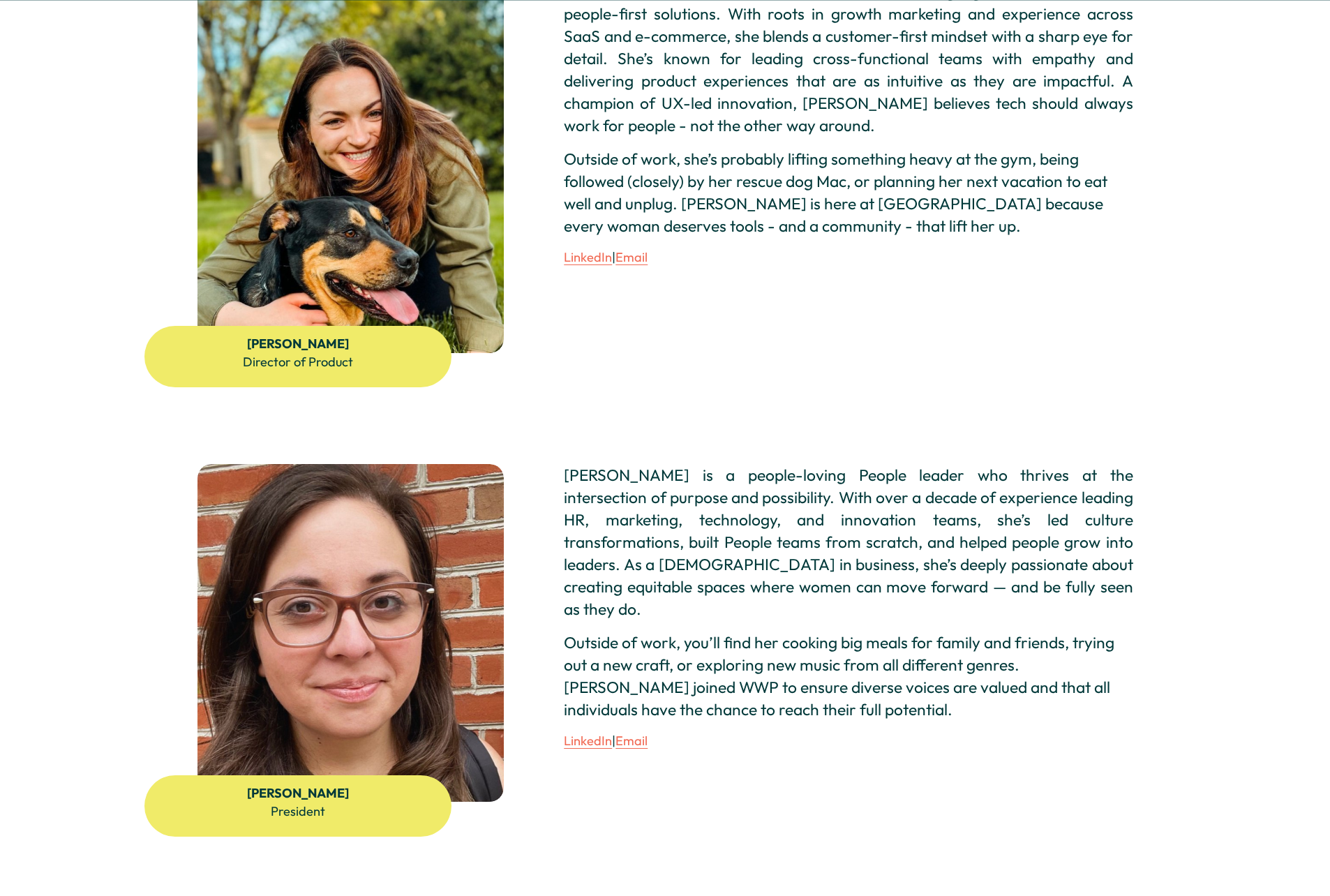
click at [591, 733] on link "LinkedIn" at bounding box center [588, 741] width 48 height 16
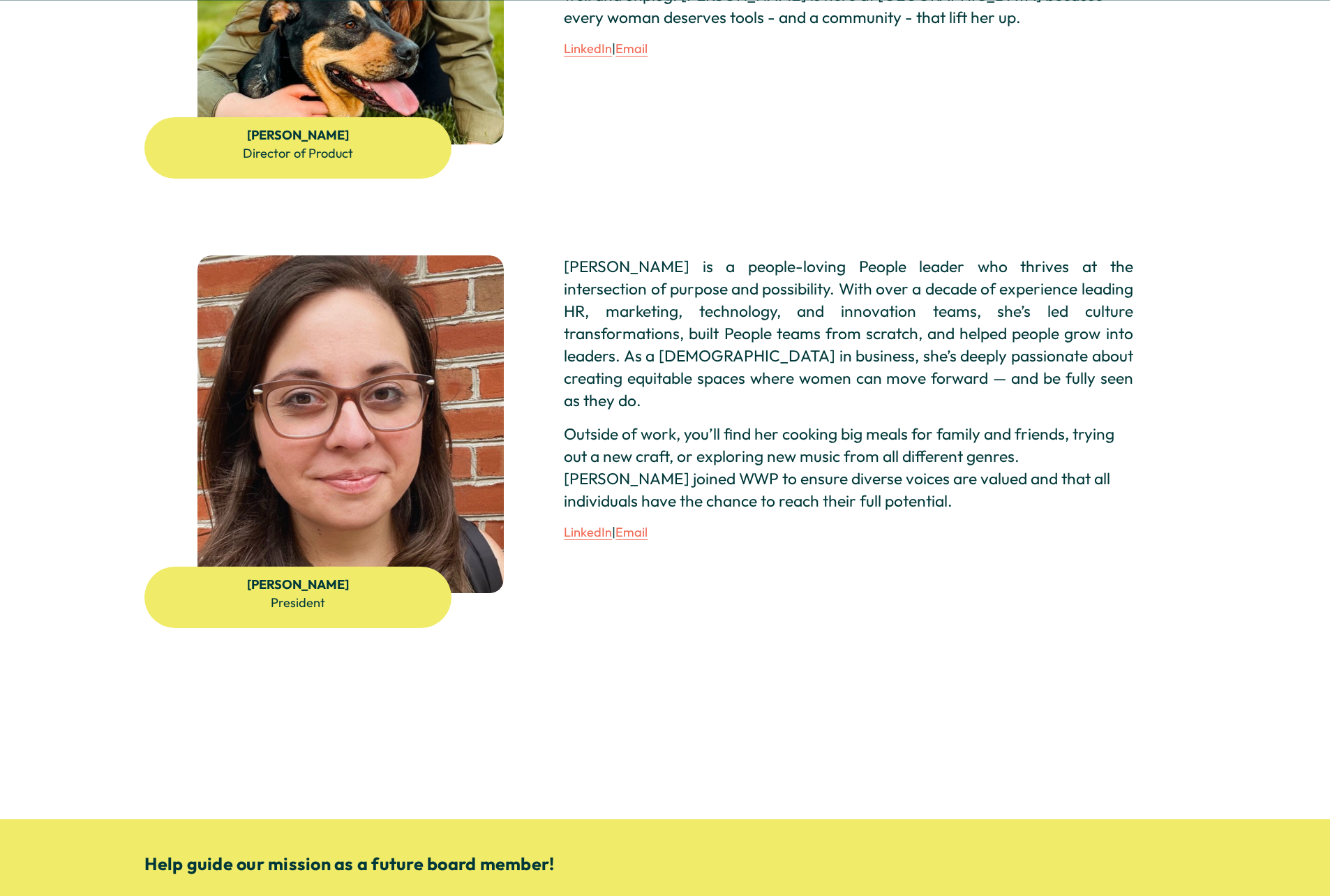
scroll to position [2023, 0]
